Goal: Transaction & Acquisition: Purchase product/service

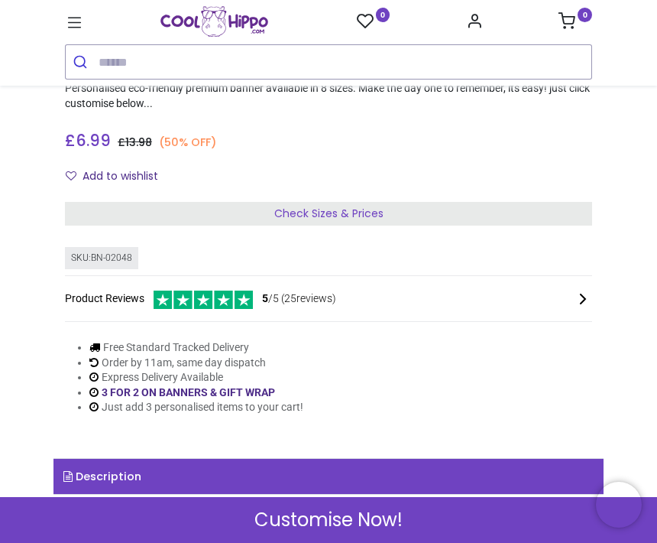
scroll to position [327, 0]
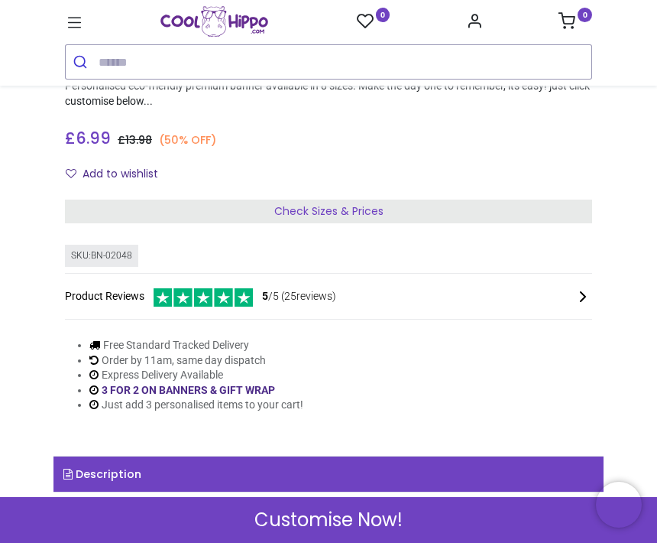
click at [381, 220] on div "Check Sizes & Prices" at bounding box center [328, 212] width 527 height 24
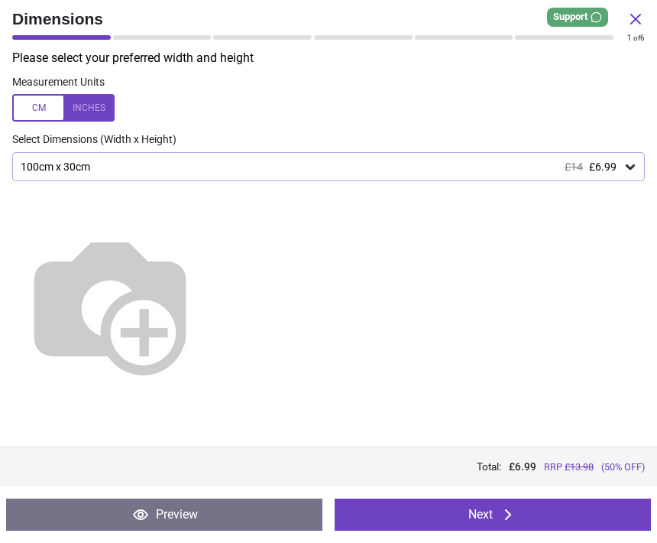
scroll to position [33, 0]
click at [208, 229] on img at bounding box center [110, 304] width 196 height 196
click at [634, 152] on div "100cm x 30cm £14 £6.99" at bounding box center [328, 166] width 633 height 29
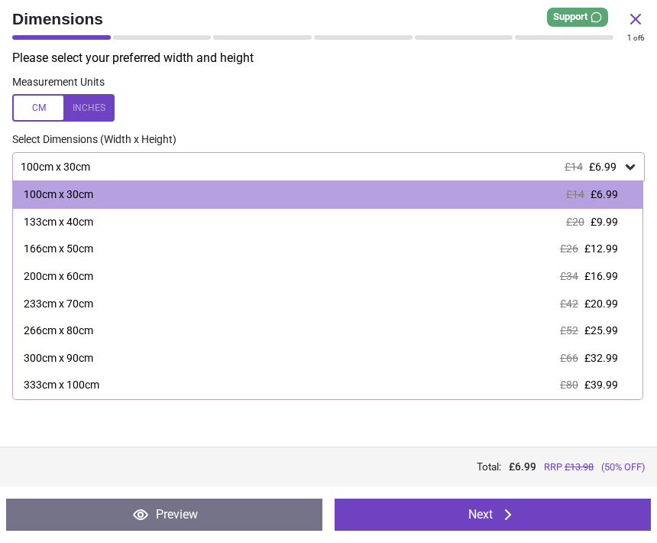
click at [621, 226] on div "133cm x 40cm £20 £9.99" at bounding box center [328, 223] width 630 height 28
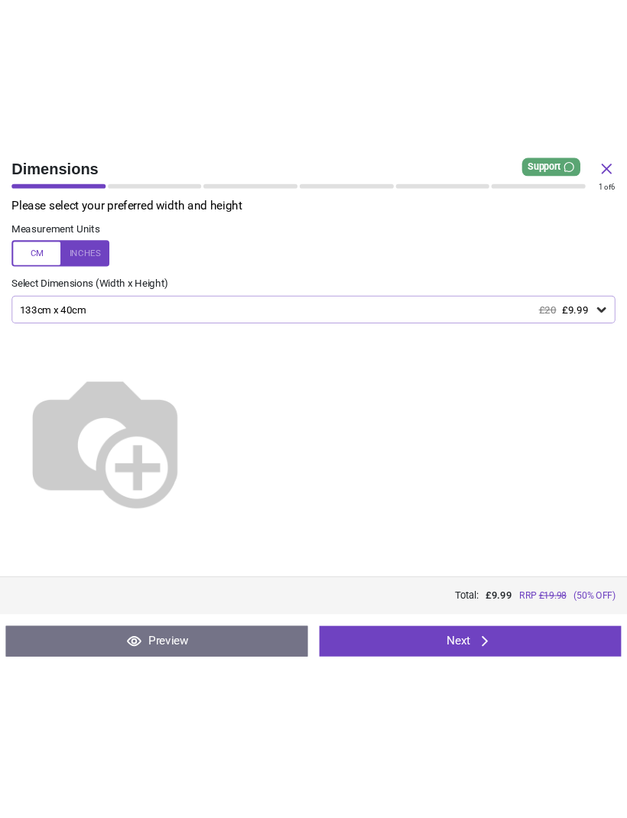
scroll to position [33, 0]
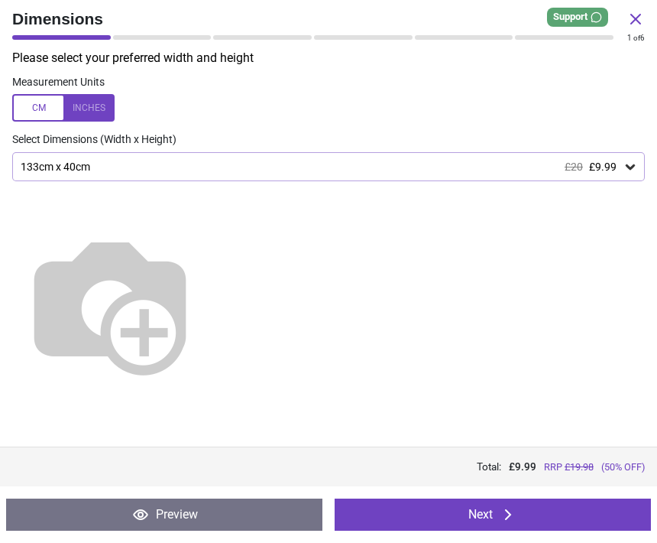
click at [592, 519] on button "Next" at bounding box center [493, 514] width 316 height 32
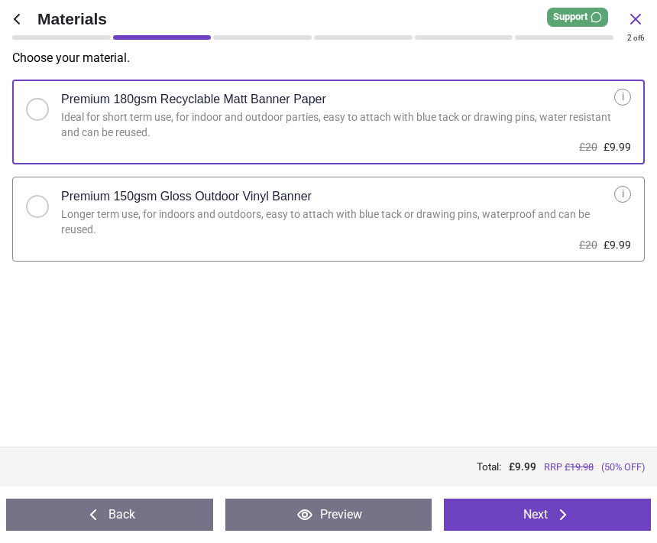
click at [599, 517] on button "Next" at bounding box center [547, 514] width 207 height 32
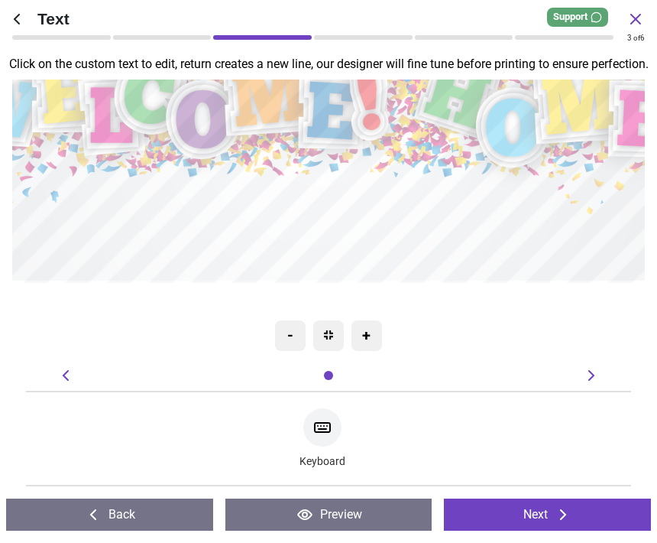
click at [106, 244] on textarea at bounding box center [328, 232] width 612 height 75
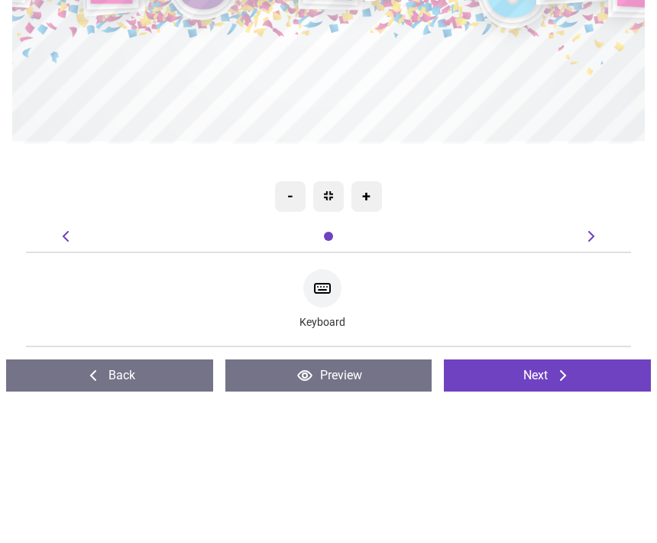
type textarea "*"
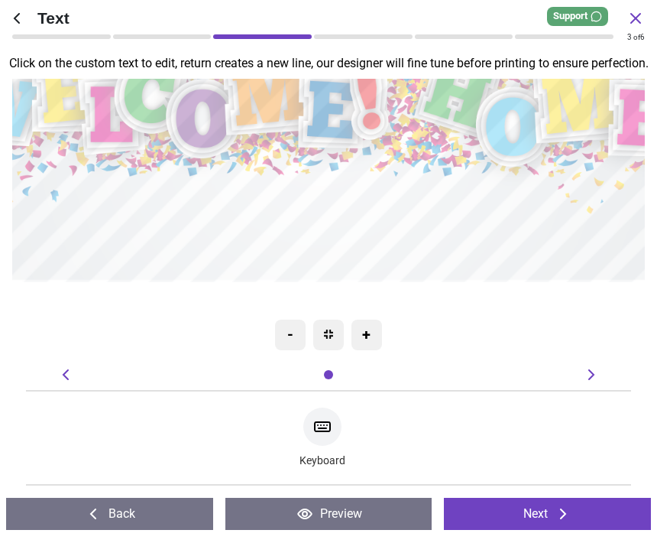
type textarea "**********"
click at [327, 336] on img at bounding box center [328, 334] width 9 height 9
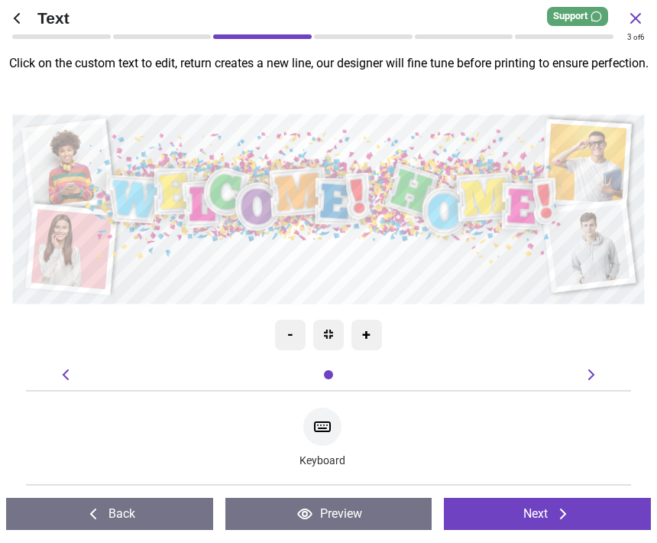
click at [599, 516] on button "Next" at bounding box center [547, 514] width 207 height 32
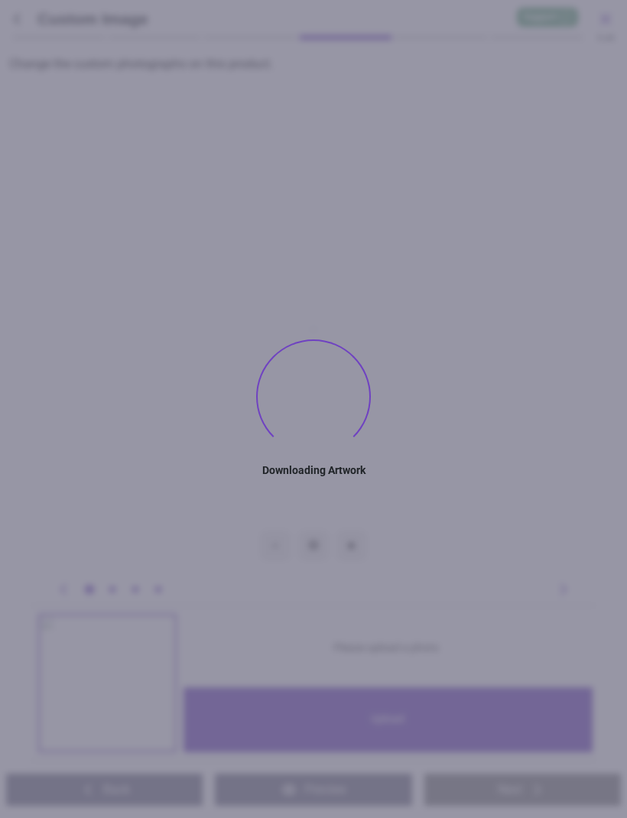
type textarea "**********"
